Goal: Task Accomplishment & Management: Manage account settings

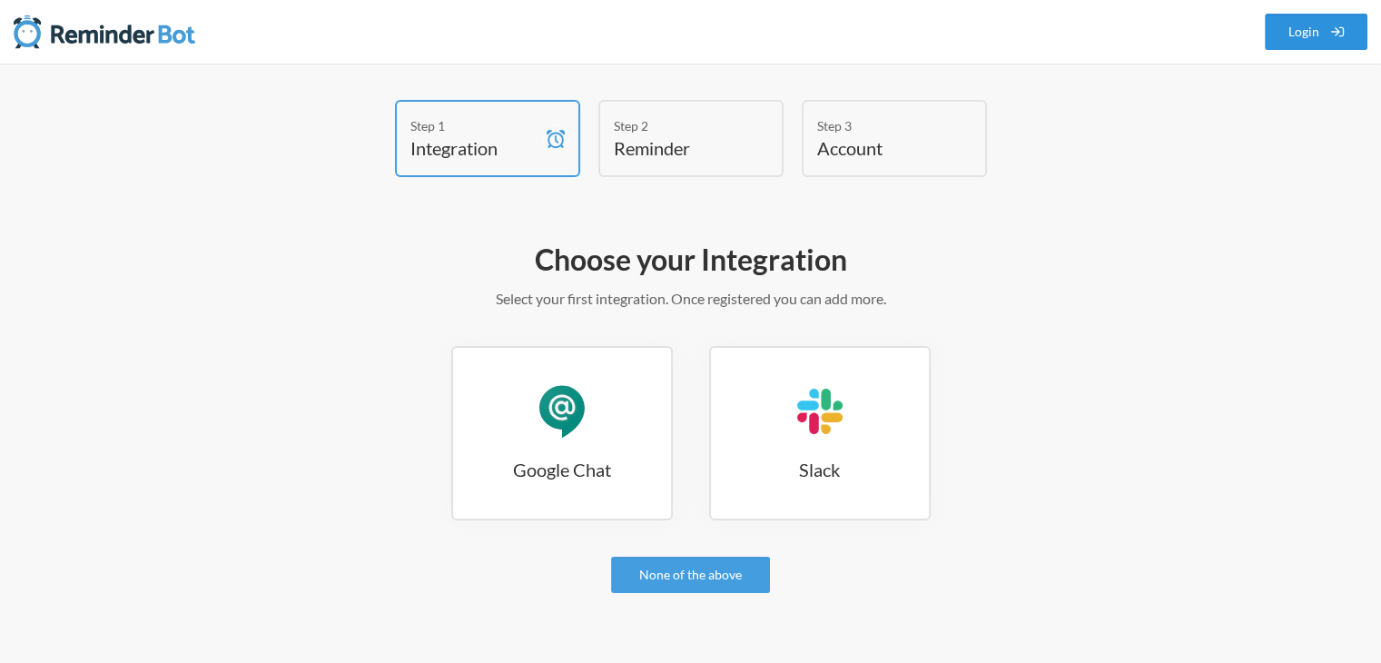
click at [1301, 34] on link "Login" at bounding box center [1317, 32] width 104 height 36
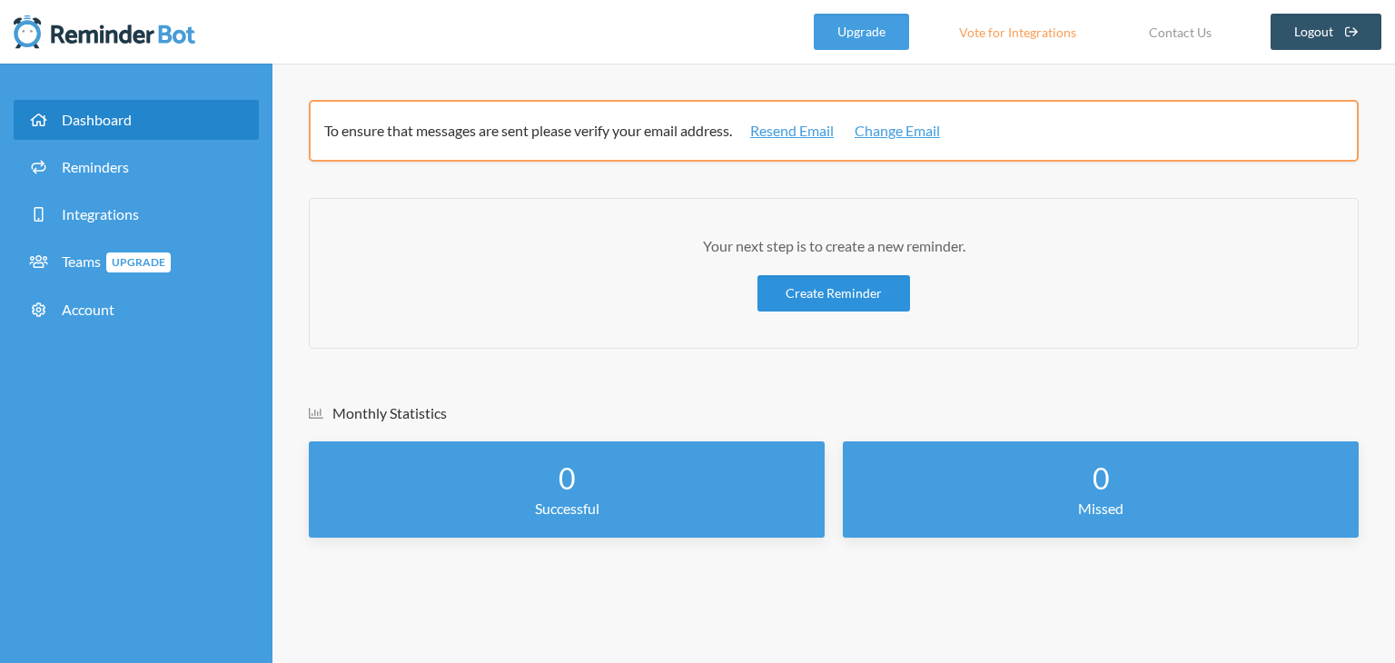
click at [839, 284] on link "Create Reminder" at bounding box center [833, 293] width 153 height 36
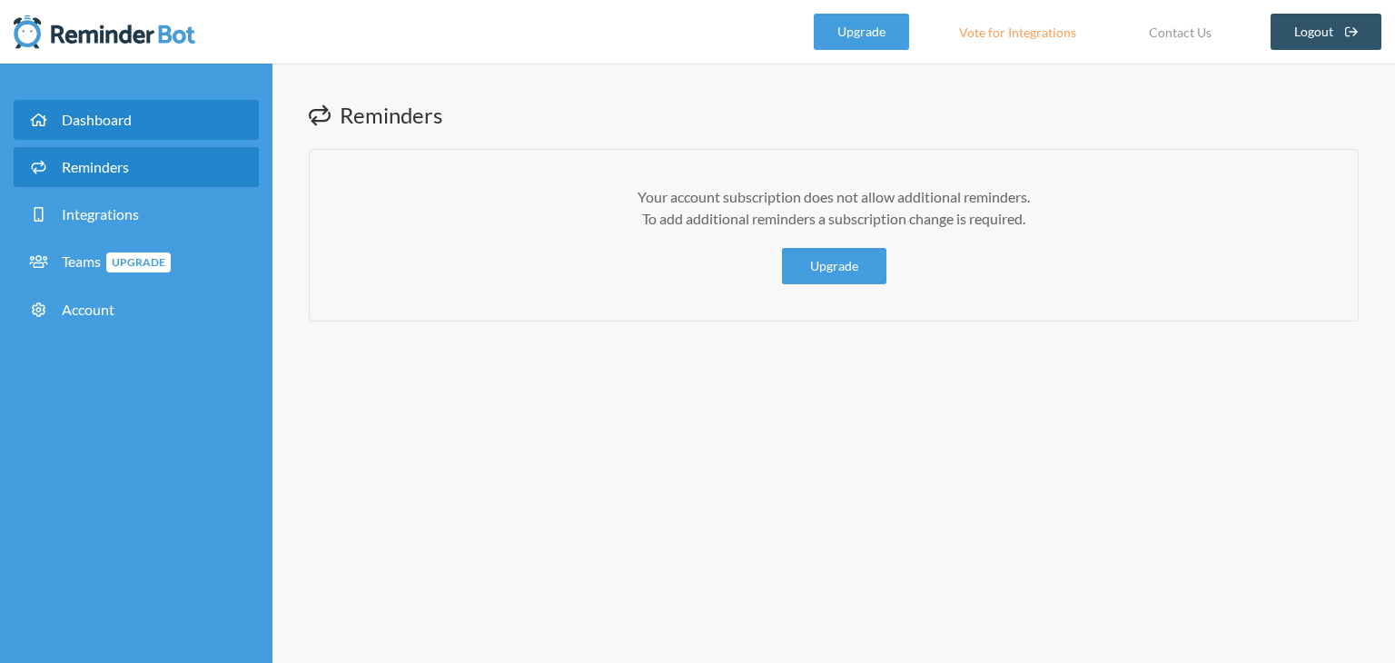
click at [192, 106] on link "Dashboard" at bounding box center [136, 120] width 245 height 40
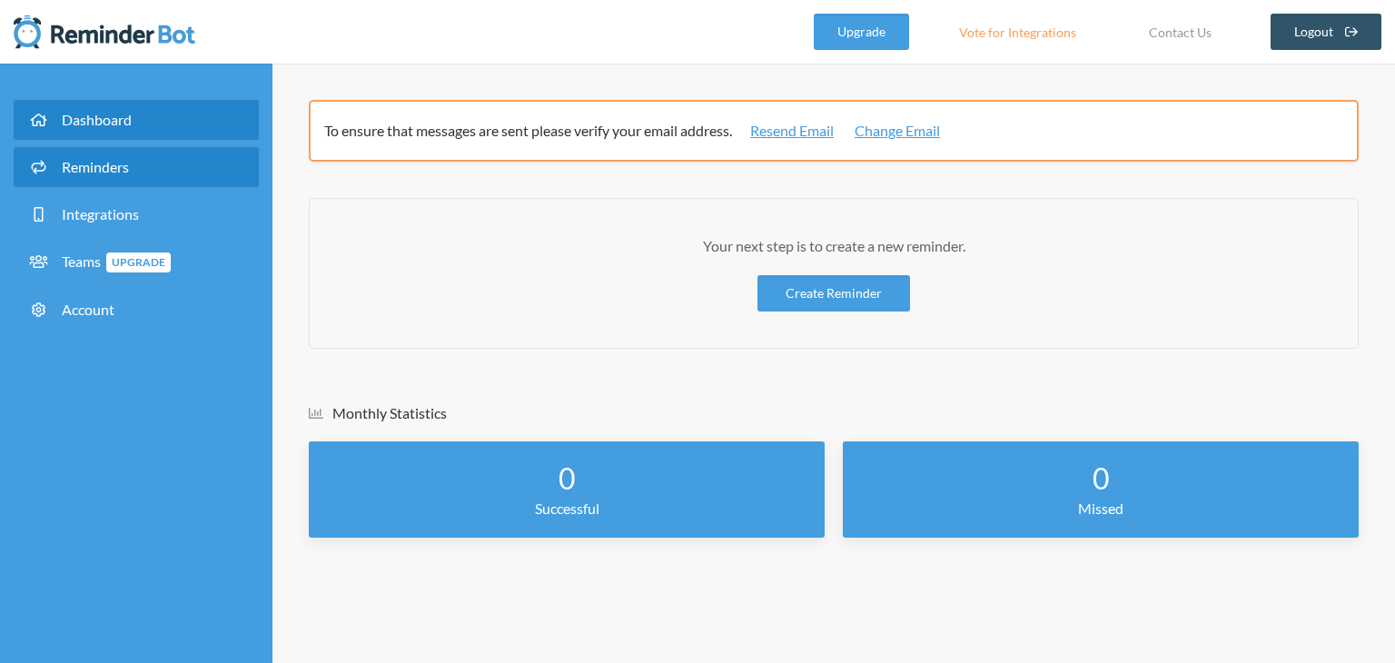
click at [150, 165] on link "Reminders" at bounding box center [136, 167] width 245 height 40
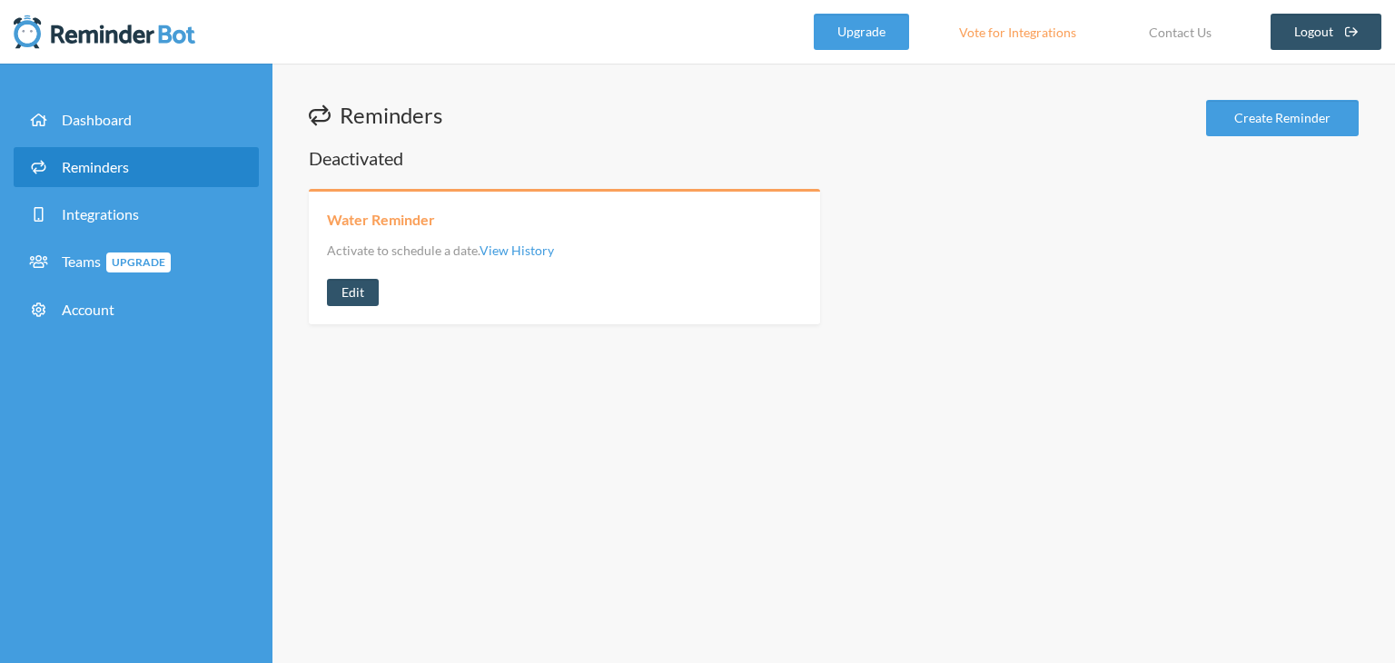
click at [378, 211] on link "Water Reminder" at bounding box center [381, 220] width 108 height 20
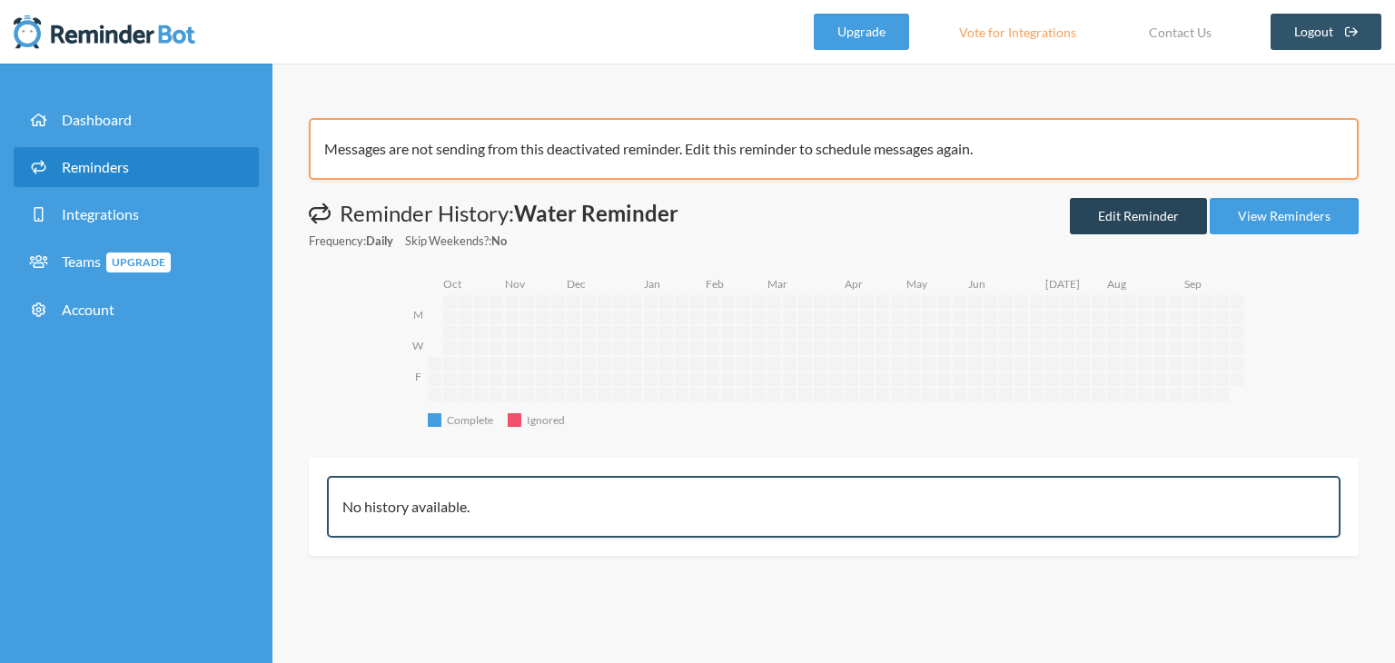
click at [1135, 216] on link "Edit Reminder" at bounding box center [1138, 216] width 137 height 36
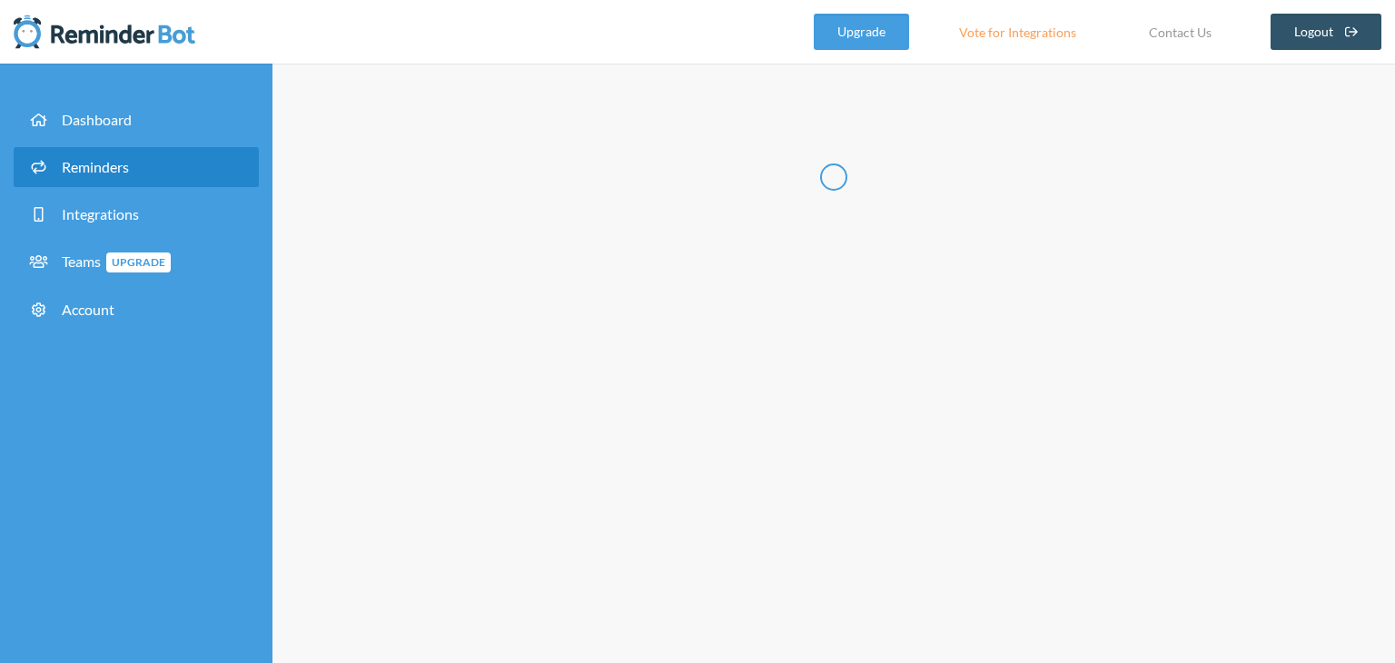
radio input "false"
radio input "true"
type input "Water Reminder"
select select "09:30:00"
select select "true"
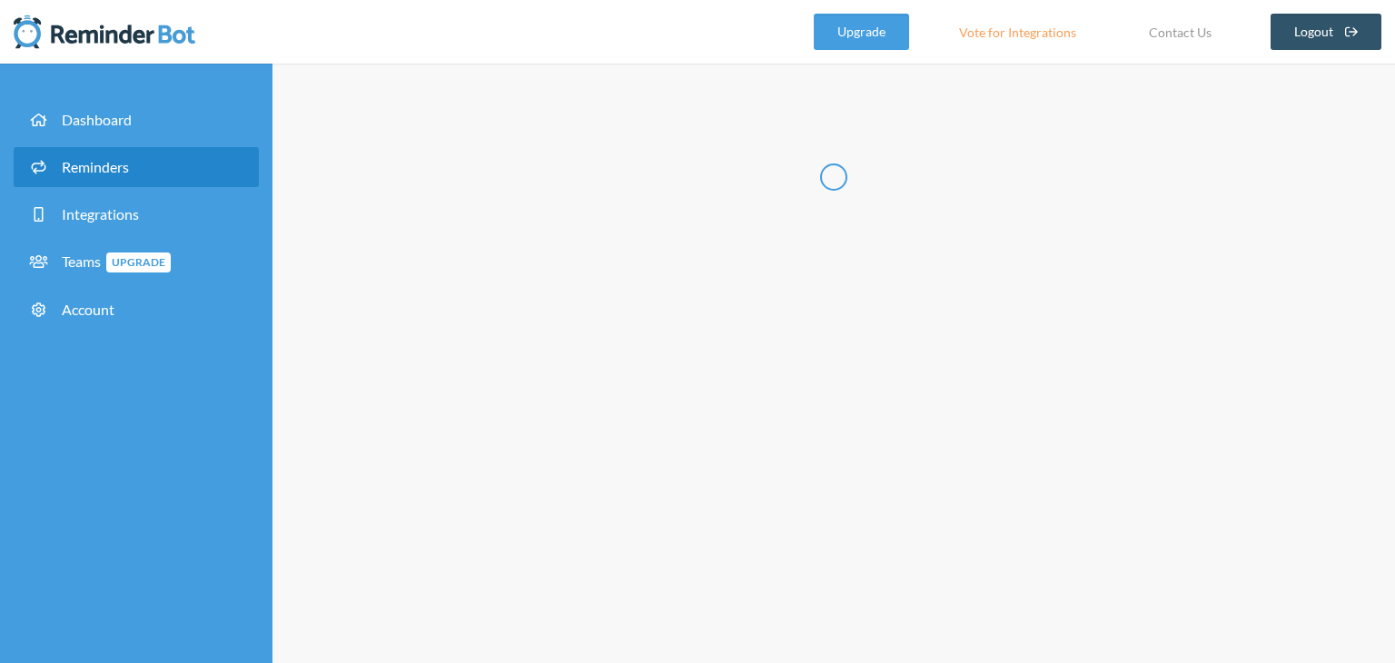
select select "15:00:00"
select select "true"
select select "18:30:00"
select select "true"
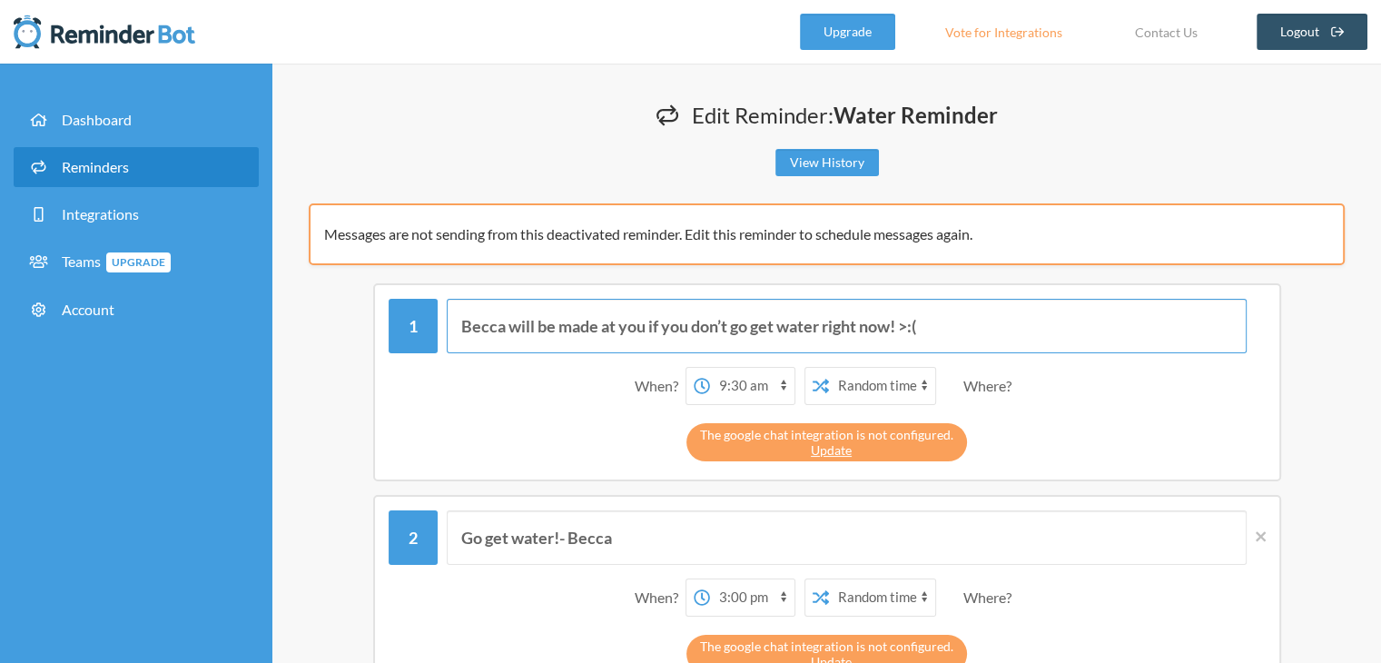
drag, startPoint x: 968, startPoint y: 322, endPoint x: 211, endPoint y: 338, distance: 757.6
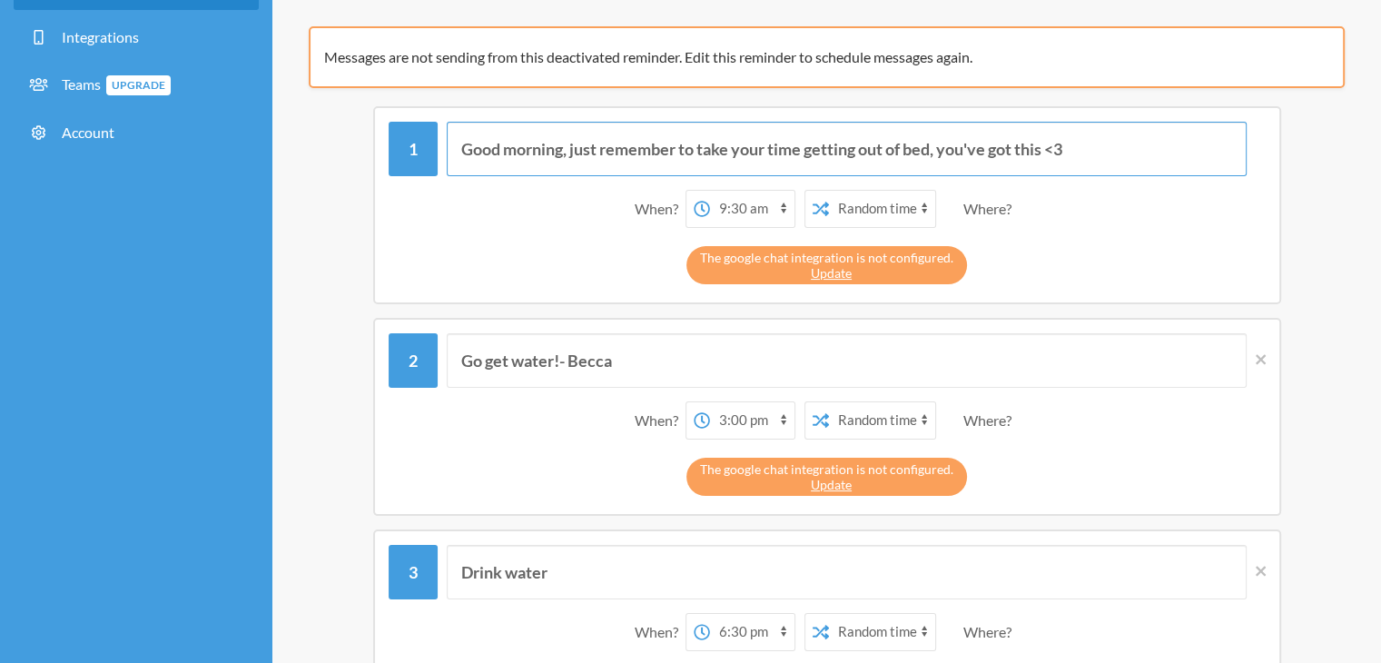
scroll to position [182, 0]
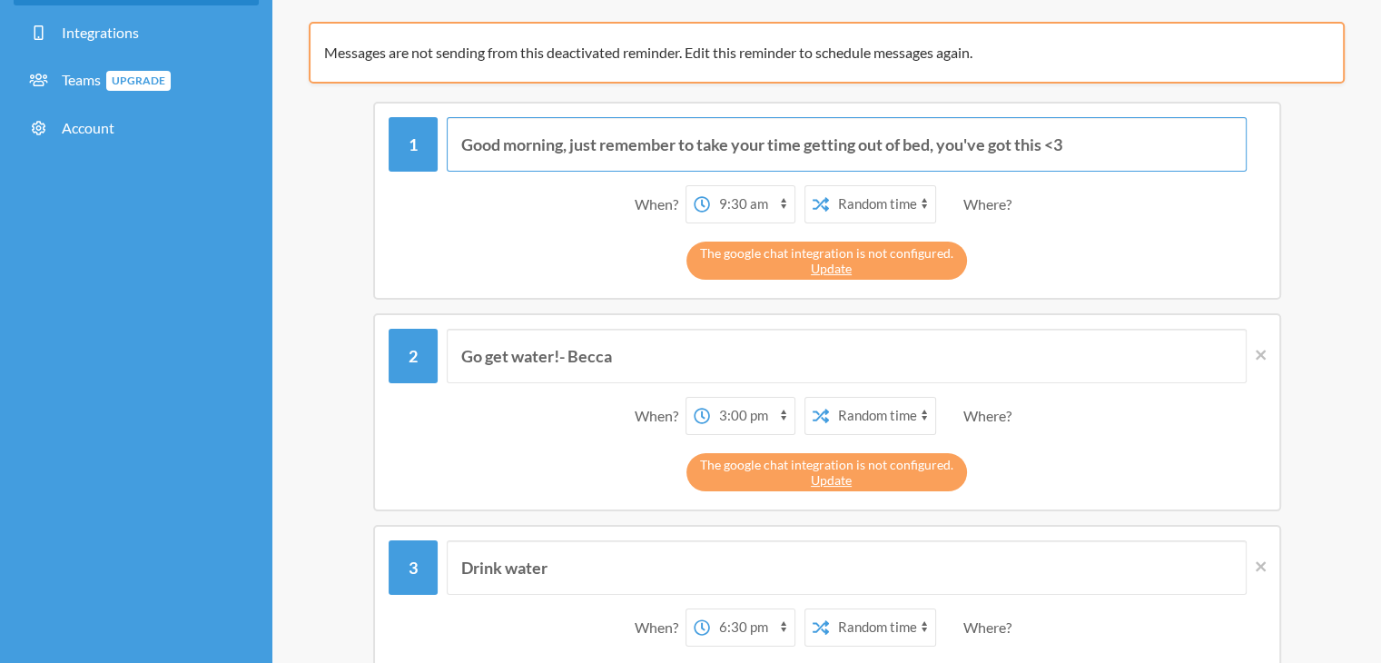
type input "Good morning, just remember to take your time getting out of bed, you've got th…"
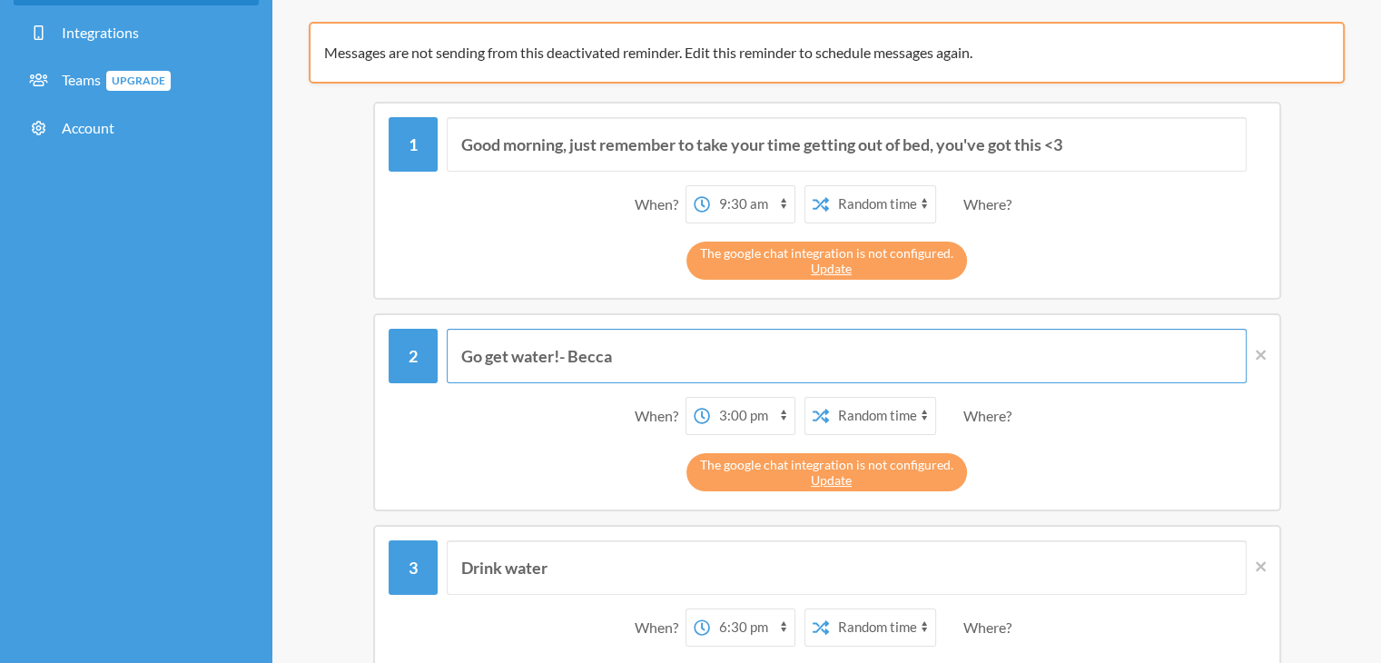
drag, startPoint x: 672, startPoint y: 342, endPoint x: 400, endPoint y: 312, distance: 274.1
click at [774, 413] on select "12:00 am 12:15 am 12:30 am 12:45 am 1:00 am 1:15 am 1:30 am 1:45 am 2:00 am 2:1…" at bounding box center [752, 416] width 84 height 36
click at [710, 398] on select "12:00 am 12:15 am 12:30 am 12:45 am 1:00 am 1:15 am 1:30 am 1:45 am 2:00 am 2:1…" at bounding box center [752, 416] width 84 height 36
click at [767, 411] on select "12:00 am 12:15 am 12:30 am 12:45 am 1:00 am 1:15 am 1:30 am 1:45 am 2:00 am 2:1…" at bounding box center [752, 416] width 84 height 36
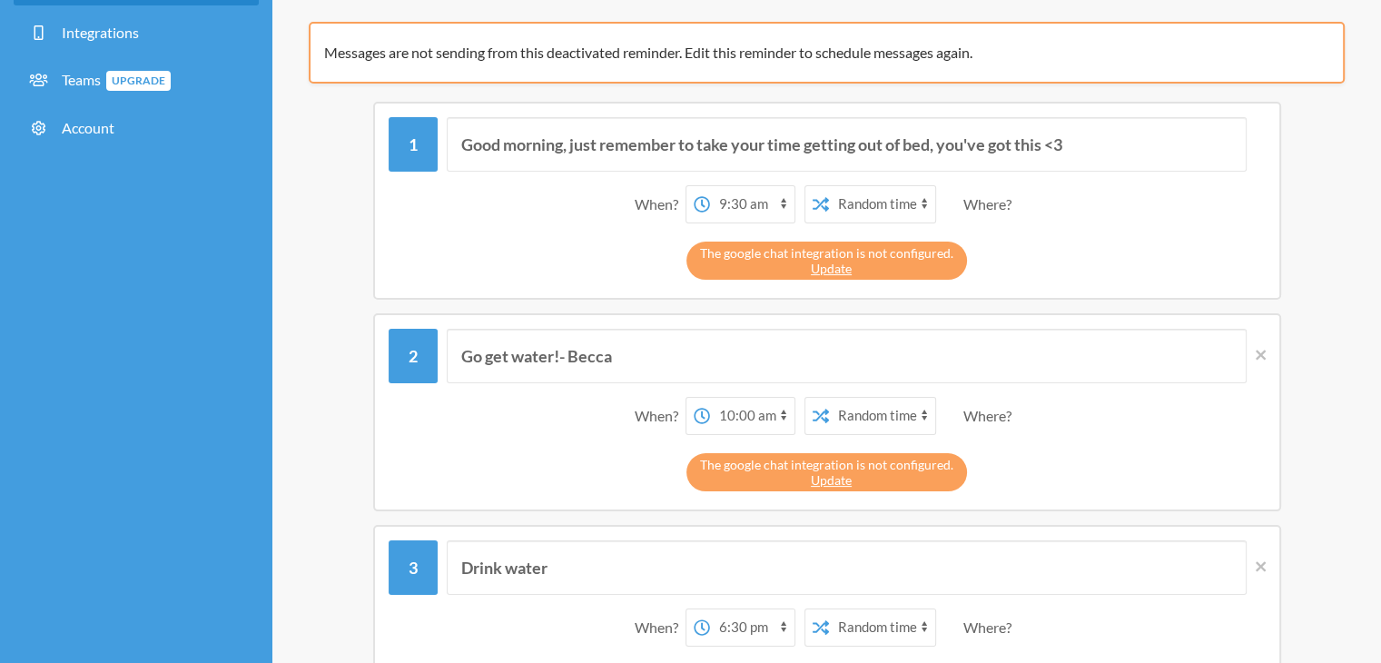
select select "13:00:00"
click at [710, 398] on select "12:00 am 12:15 am 12:30 am 12:45 am 1:00 am 1:15 am 1:30 am 1:45 am 2:00 am 2:1…" at bounding box center [752, 416] width 84 height 36
click at [728, 342] on input "Go get water!- Becca" at bounding box center [847, 356] width 800 height 54
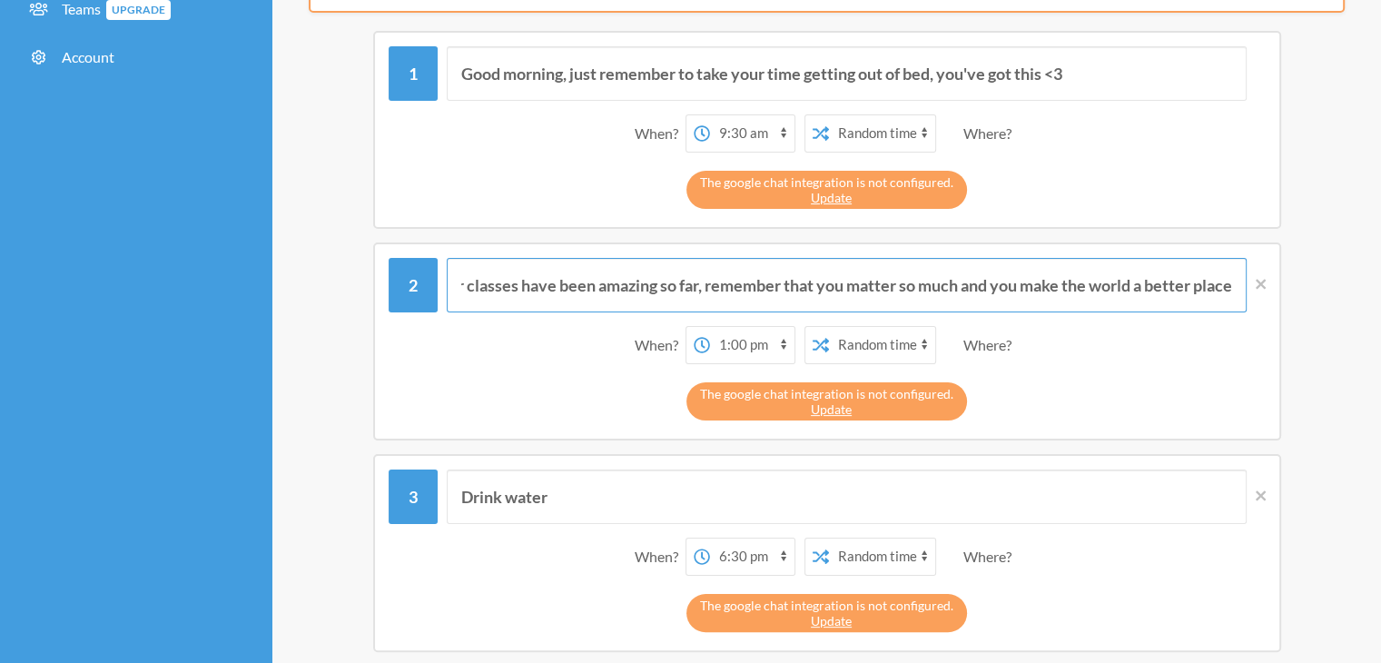
scroll to position [363, 0]
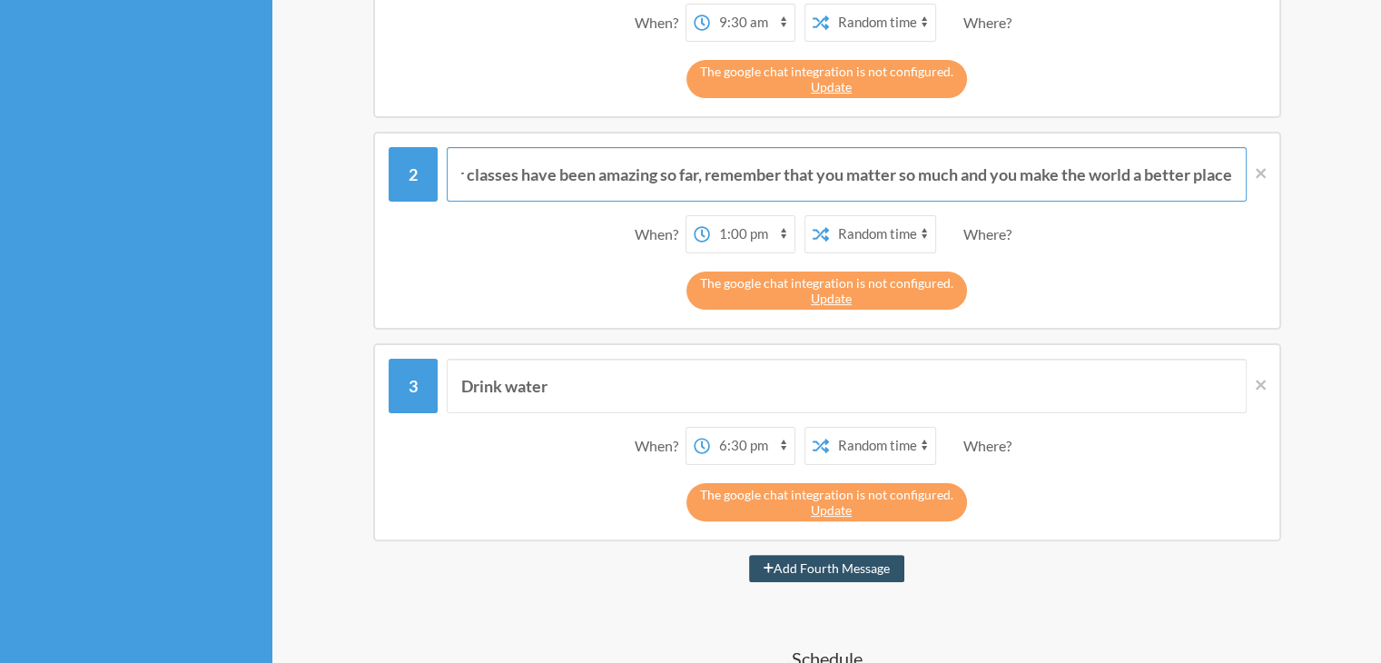
type input "I hope your classes have been amazing so far, remember that you matter so much …"
click at [738, 442] on select "12:00 am 12:15 am 12:30 am 12:45 am 1:00 am 1:15 am 1:30 am 1:45 am 2:00 am 2:1…" at bounding box center [752, 446] width 84 height 36
select select "15:00:00"
click at [710, 428] on select "12:00 am 12:15 am 12:30 am 12:45 am 1:00 am 1:15 am 1:30 am 1:45 am 2:00 am 2:1…" at bounding box center [752, 446] width 84 height 36
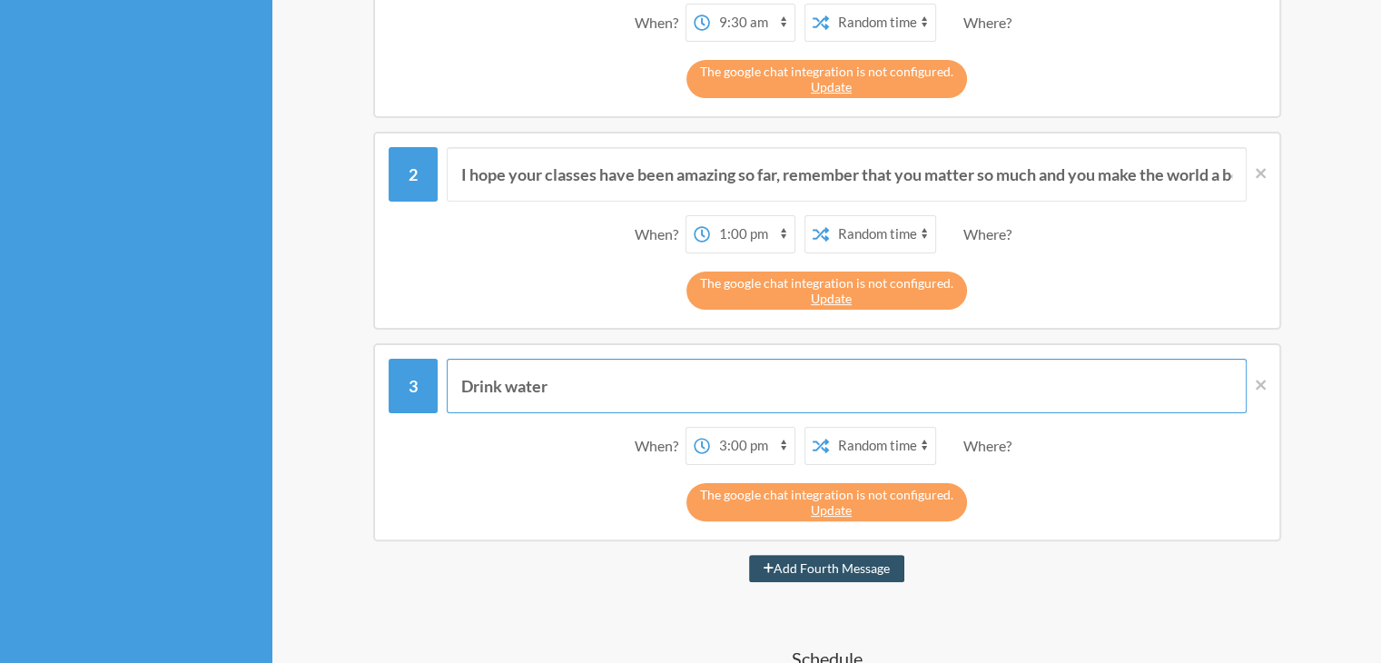
drag, startPoint x: 509, startPoint y: 370, endPoint x: 393, endPoint y: 350, distance: 117.1
click at [393, 350] on div "Drink water When? 12:00 am 12:15 am 12:30 am 12:45 am 1:00 am 1:15 am 1:30 am 1…" at bounding box center [827, 442] width 908 height 198
type input "Y"
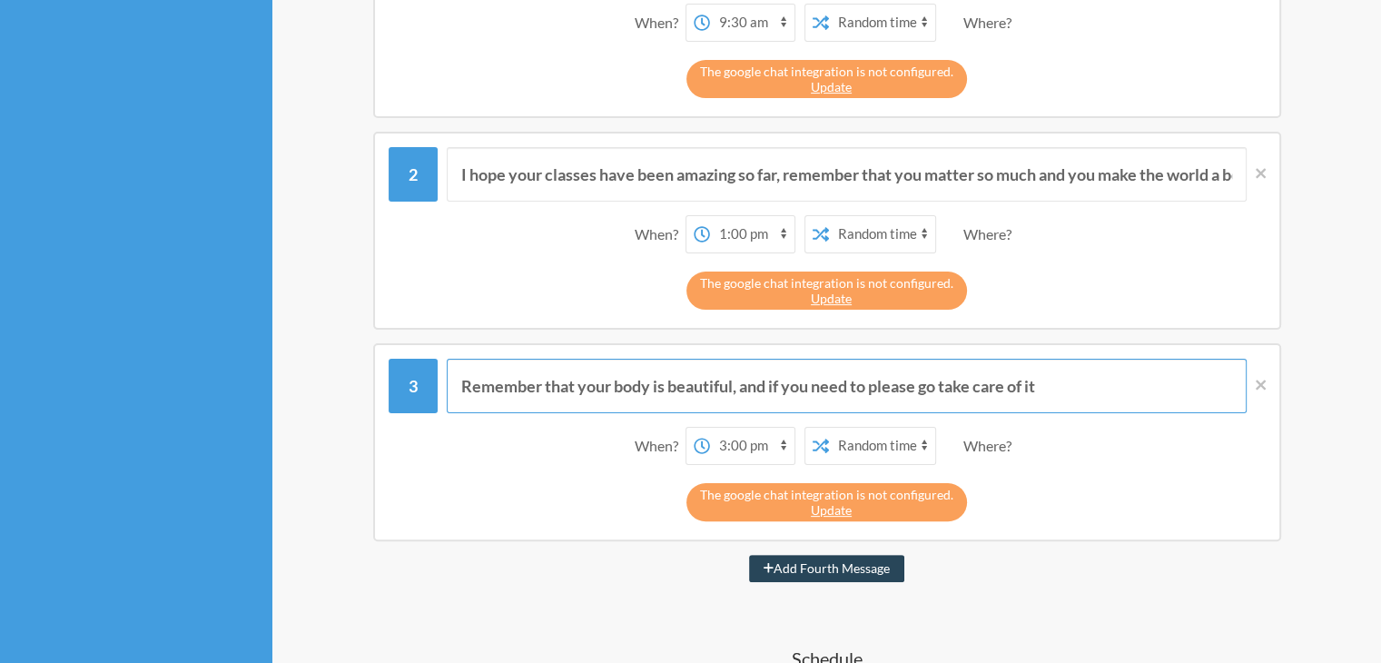
type input "Remember that your body is beautiful, and if you need to please go take care of…"
click at [786, 560] on button "Add Fourth Message" at bounding box center [826, 568] width 155 height 27
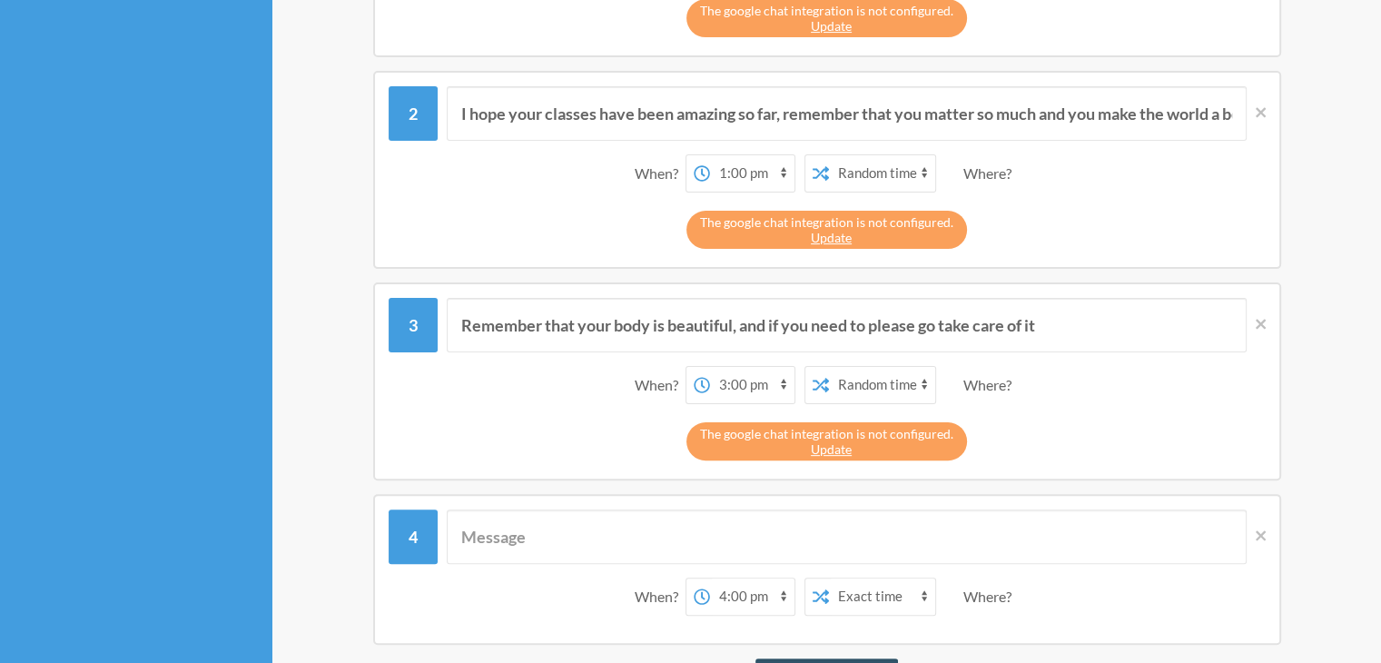
scroll to position [545, 0]
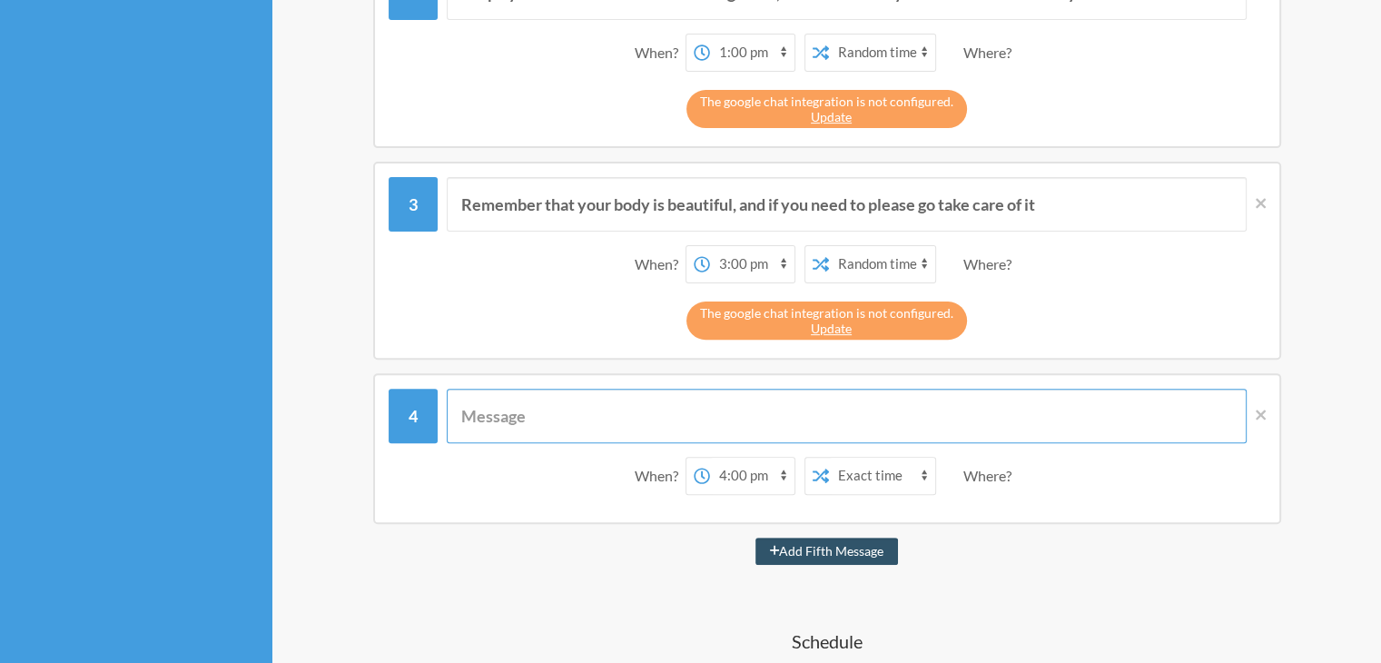
click at [644, 408] on input "text" at bounding box center [847, 416] width 800 height 54
click at [727, 480] on select "12:00 am 12:15 am 12:30 am 12:45 am 1:00 am 1:15 am 1:30 am 1:45 am 2:00 am 2:1…" at bounding box center [752, 476] width 84 height 36
select select "17:00:00"
click at [710, 458] on select "12:00 am 12:15 am 12:30 am 12:45 am 1:00 am 1:15 am 1:30 am 1:45 am 2:00 am 2:1…" at bounding box center [752, 476] width 84 height 36
click at [654, 401] on input "text" at bounding box center [847, 416] width 800 height 54
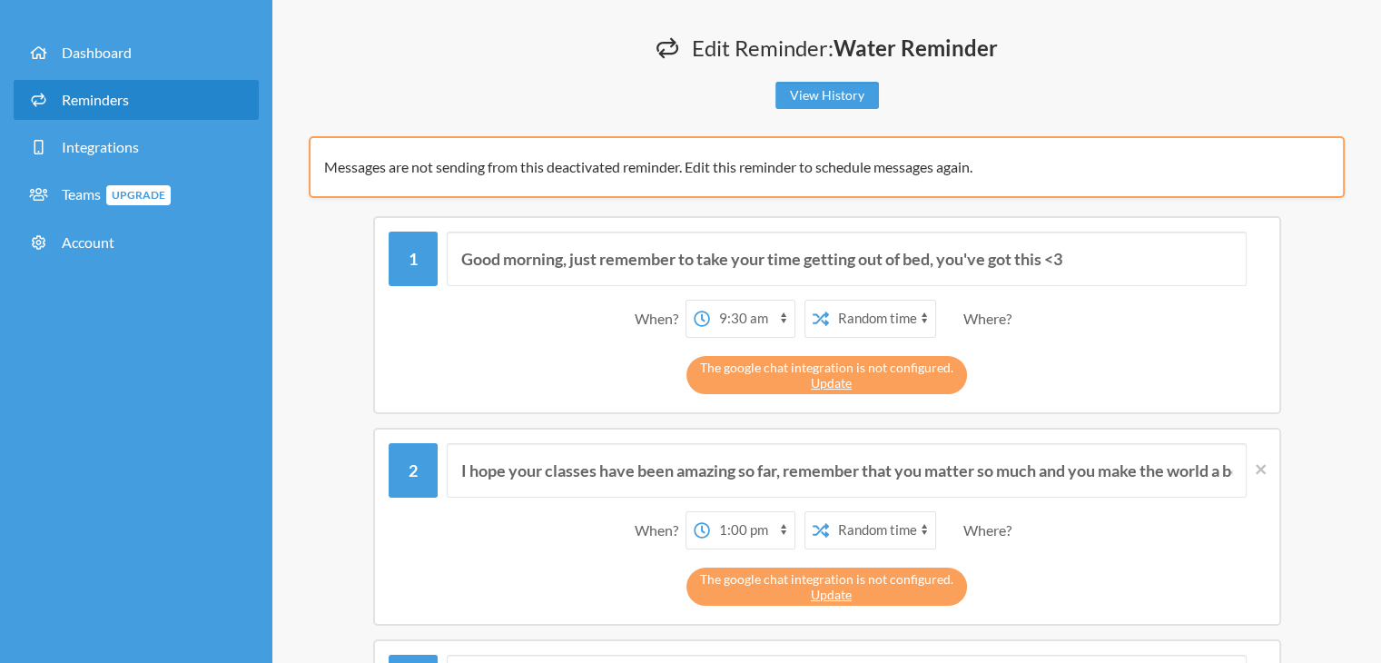
scroll to position [0, 0]
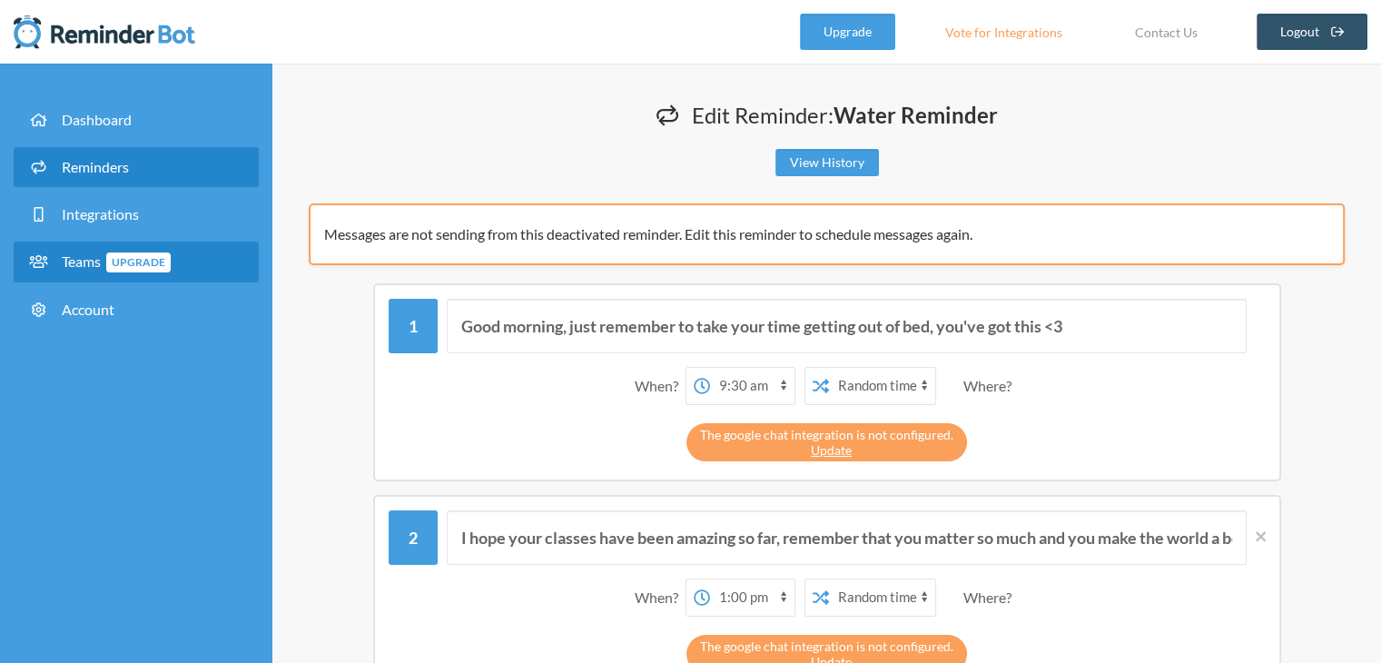
type input "Take your time, breathe, just try and focus on one thing, I know things are har…"
click at [74, 251] on link "Teams Upgrade" at bounding box center [136, 262] width 245 height 41
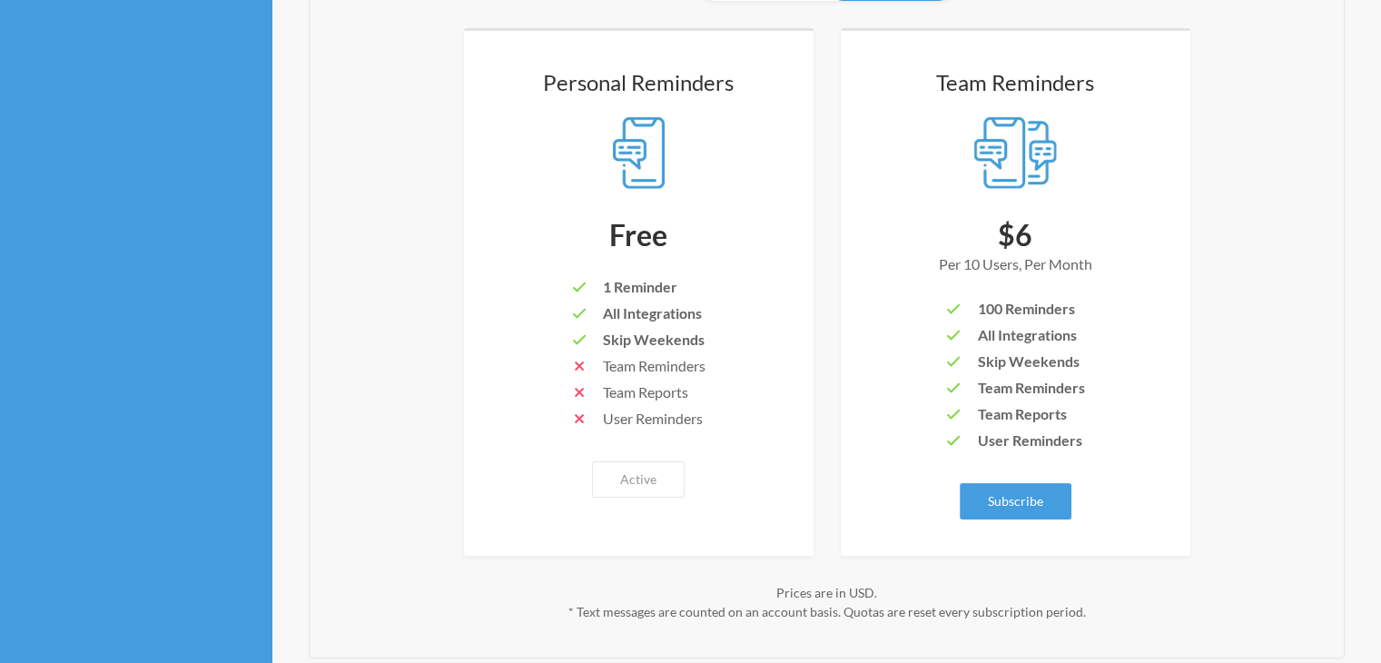
scroll to position [358, 0]
